Goal: Find contact information: Find contact information

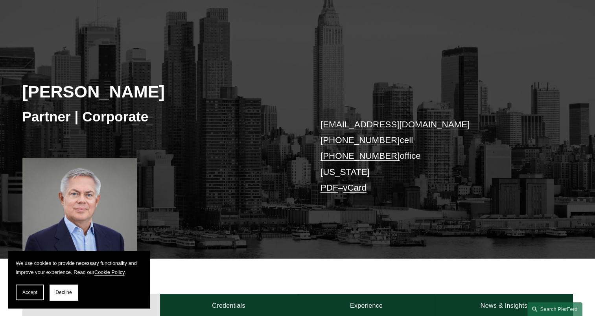
scroll to position [118, 0]
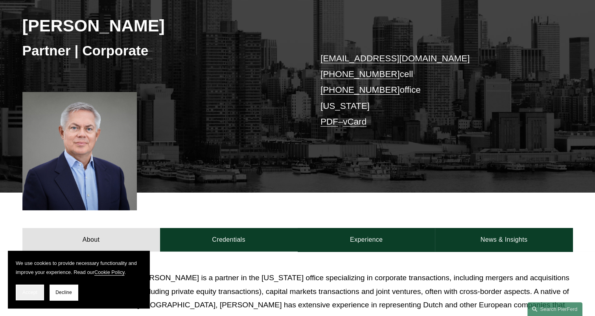
click at [32, 295] on span "Accept" at bounding box center [29, 293] width 15 height 6
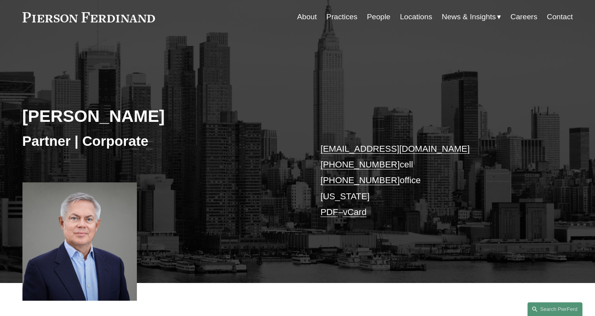
scroll to position [0, 0]
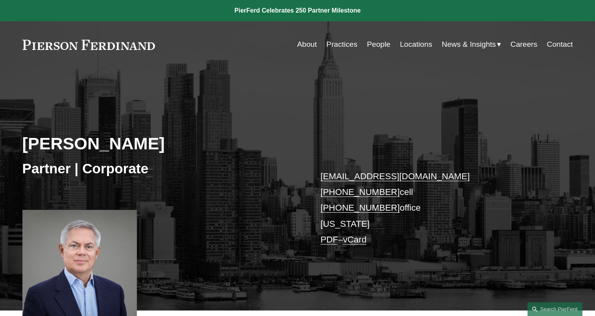
click at [416, 44] on link "Locations" at bounding box center [416, 44] width 32 height 15
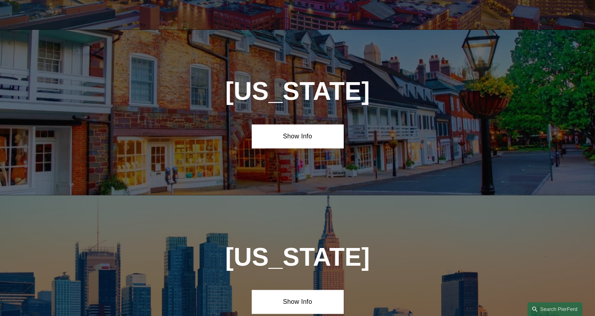
scroll to position [1965, 0]
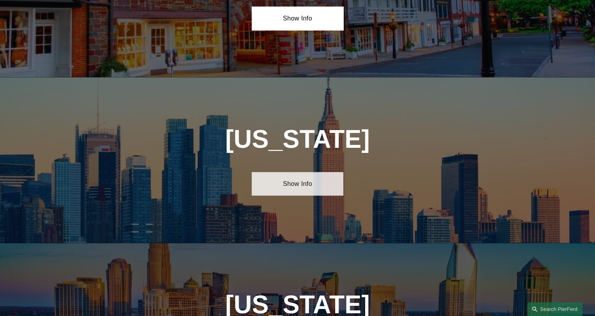
click at [305, 172] on link "Show Info" at bounding box center [298, 184] width 92 height 24
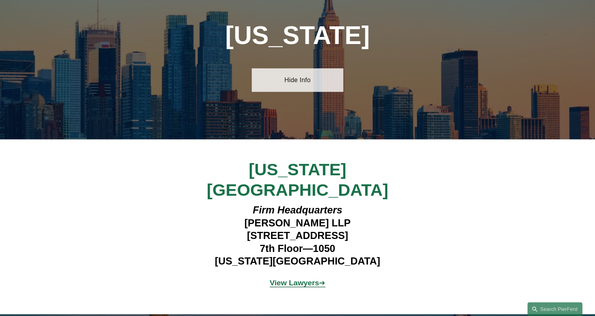
scroll to position [2083, 0]
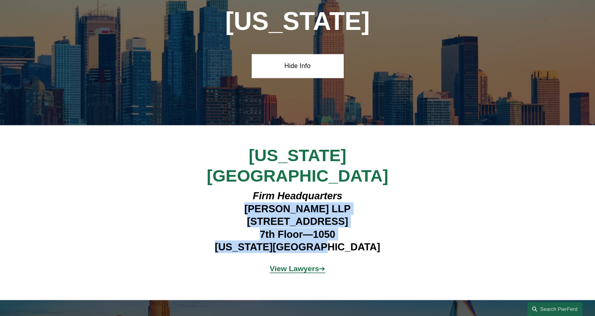
drag, startPoint x: 244, startPoint y: 141, endPoint x: 370, endPoint y: 174, distance: 130.9
click at [370, 189] on h4 "Firm Headquarters Pierson Ferdinand LLP 1270 Avenue of the Americas 7th Floor—1…" at bounding box center [297, 221] width 229 height 64
copy h4 "Pierson Ferdinand LLP 1270 Avenue of the Americas 7th Floor—1050 New York, NY 1…"
